Goal: Task Accomplishment & Management: Manage account settings

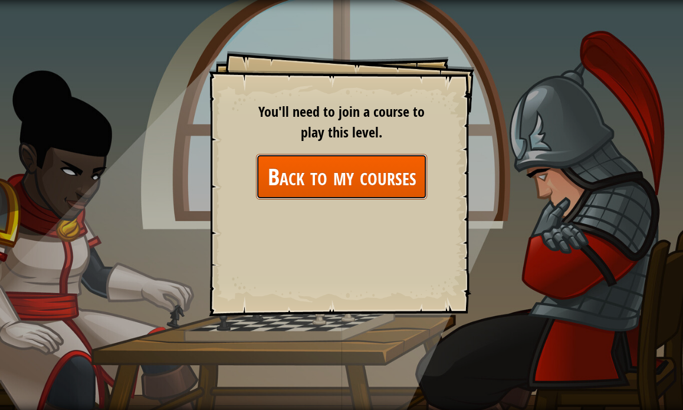
click at [413, 188] on link "Back to my courses" at bounding box center [341, 176] width 171 height 45
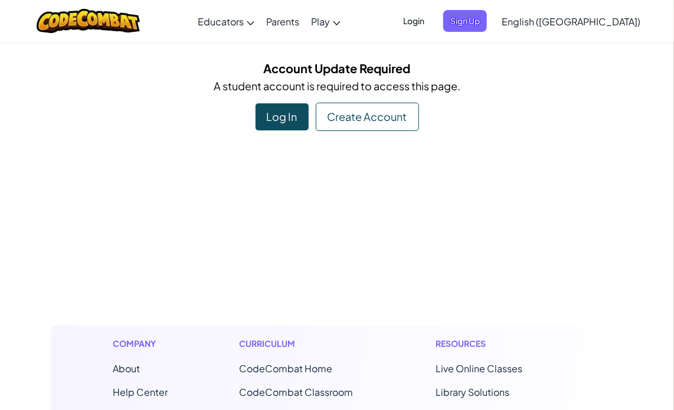
click at [288, 115] on div "Log In" at bounding box center [282, 116] width 53 height 27
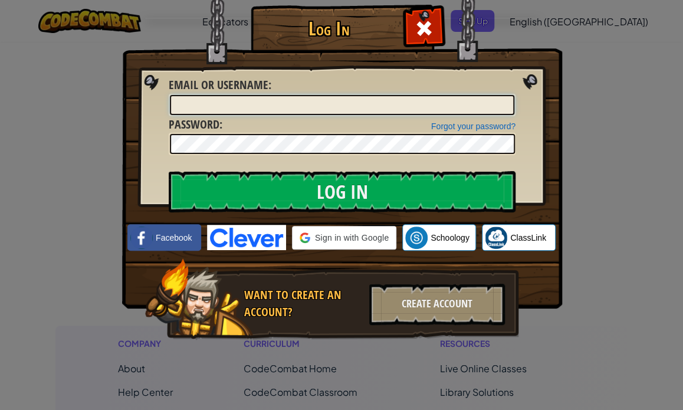
type input "[EMAIL_ADDRESS][DOMAIN_NAME]"
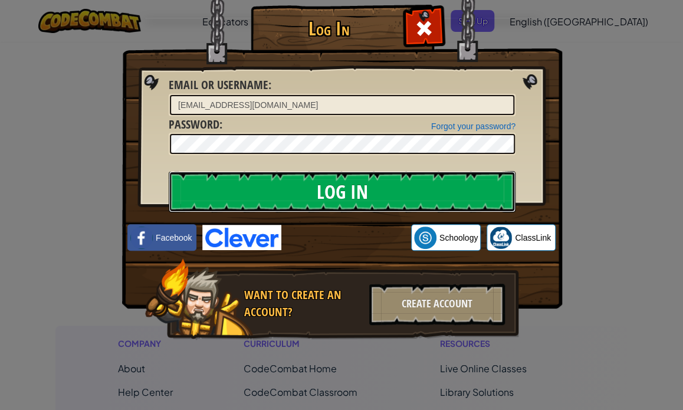
click at [436, 179] on input "Log In" at bounding box center [342, 191] width 347 height 41
